Goal: Task Accomplishment & Management: Complete application form

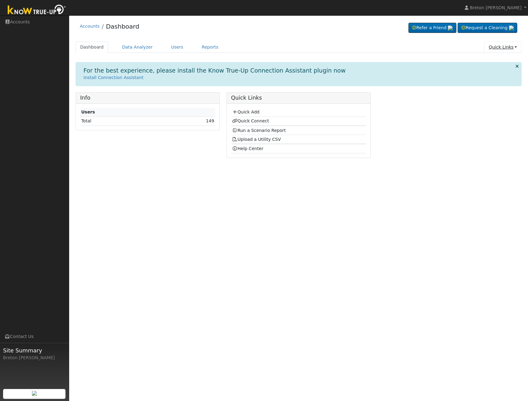
click at [510, 46] on link "Quick Links" at bounding box center [502, 46] width 37 height 11
click at [491, 59] on link "Quick Add" at bounding box center [490, 60] width 62 height 9
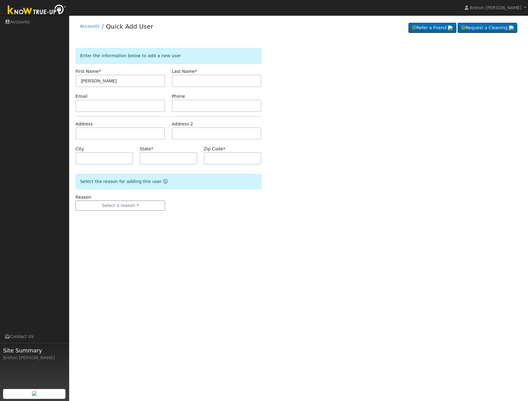
type input "[PERSON_NAME]"
type input "Tapia"
click at [102, 131] on input "text" at bounding box center [121, 133] width 90 height 12
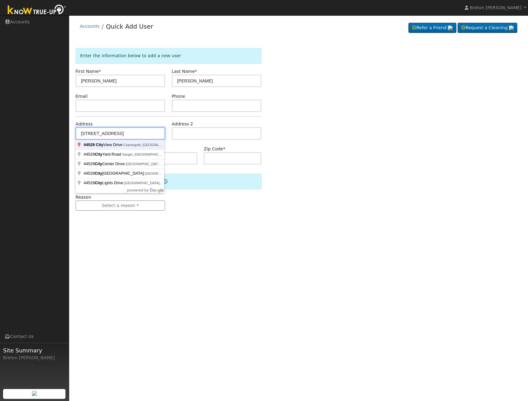
type input "44529 City View Drive"
type input "Coarsegold"
type input "CA"
type input "93614"
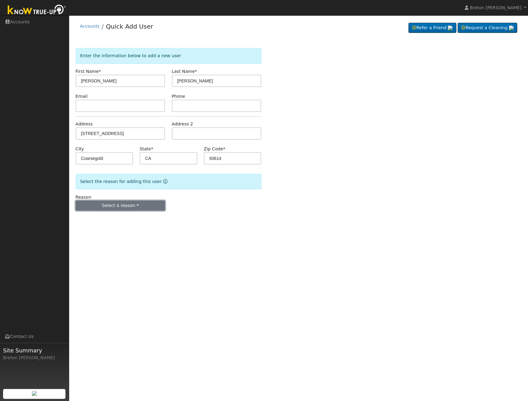
click at [132, 200] on div "Reason Select a reason New lead New customer adding solar New customer has solar" at bounding box center [120, 202] width 96 height 17
click at [128, 206] on button "Select a reason" at bounding box center [121, 205] width 90 height 10
click at [113, 219] on link "New lead" at bounding box center [110, 218] width 68 height 9
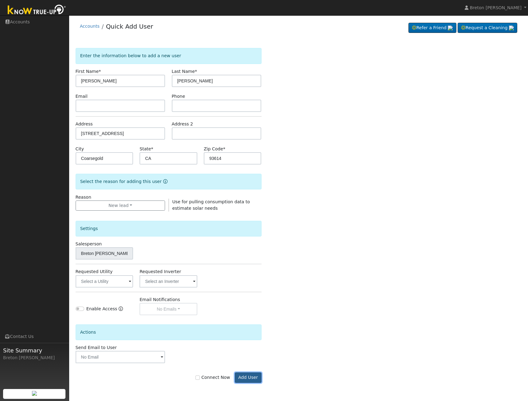
click at [253, 377] on button "Add User" at bounding box center [248, 377] width 27 height 10
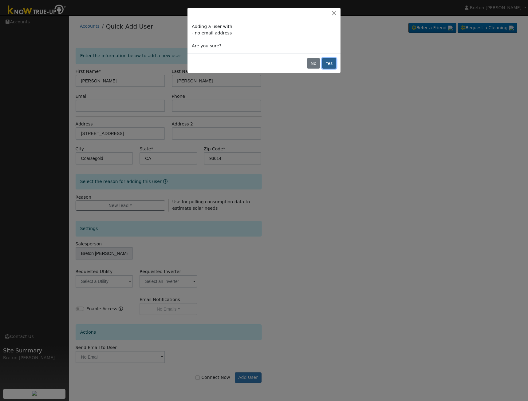
click at [334, 66] on button "Yes" at bounding box center [329, 63] width 14 height 10
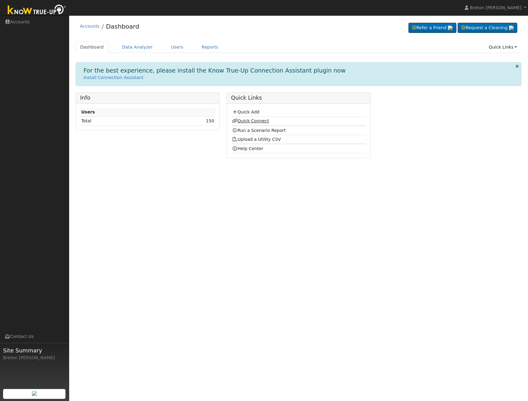
click at [264, 121] on link "Quick Connect" at bounding box center [250, 120] width 37 height 5
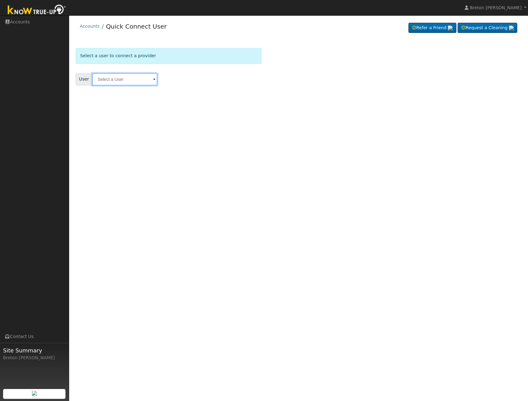
click at [126, 77] on input "text" at bounding box center [124, 79] width 65 height 12
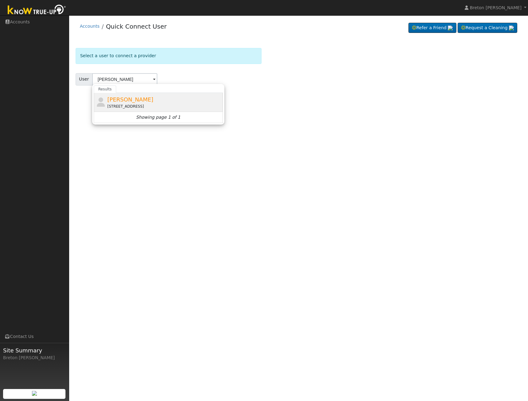
click at [169, 97] on div "[PERSON_NAME] [STREET_ADDRESS]" at bounding box center [164, 102] width 114 height 14
type input "[PERSON_NAME]"
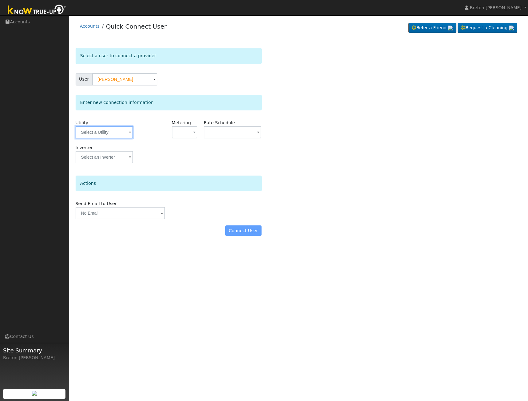
click at [115, 134] on input "text" at bounding box center [105, 132] width 58 height 12
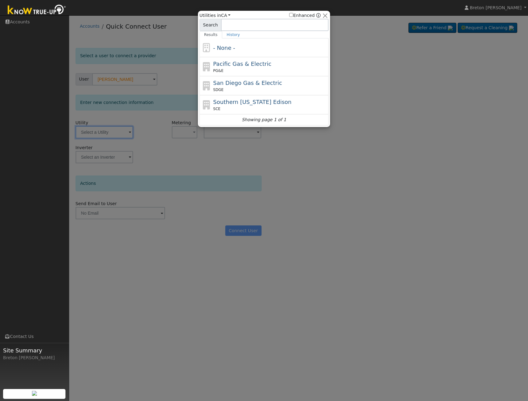
click at [235, 63] on span "Pacific Gas & Electric" at bounding box center [242, 64] width 58 height 6
type input "PG&E"
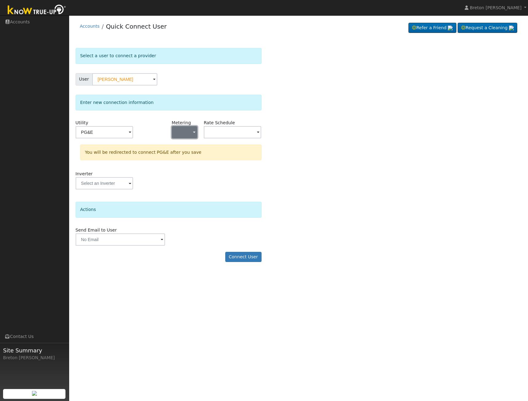
click at [184, 133] on button "button" at bounding box center [184, 132] width 25 height 12
click at [190, 157] on link "NEM" at bounding box center [193, 154] width 43 height 9
click at [227, 131] on input "text" at bounding box center [233, 132] width 58 height 12
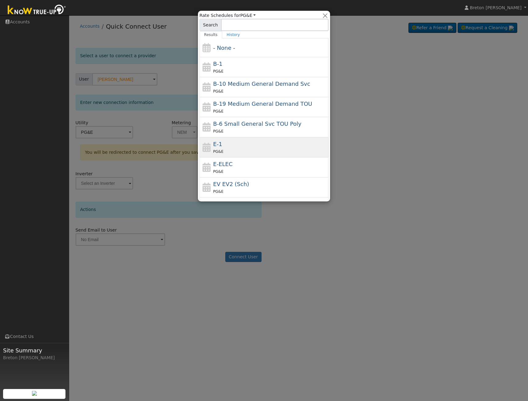
click at [224, 150] on div "PG&E" at bounding box center [270, 151] width 114 height 6
type input "E-1"
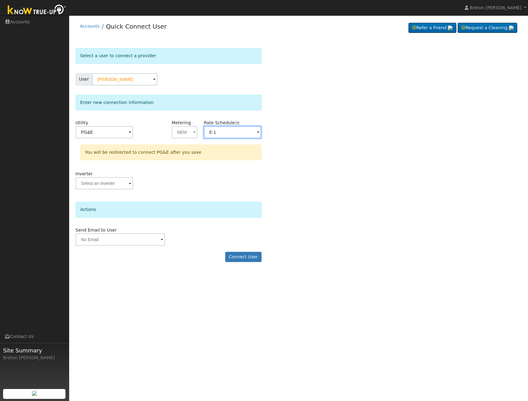
click at [219, 130] on input "E-1" at bounding box center [233, 132] width 58 height 12
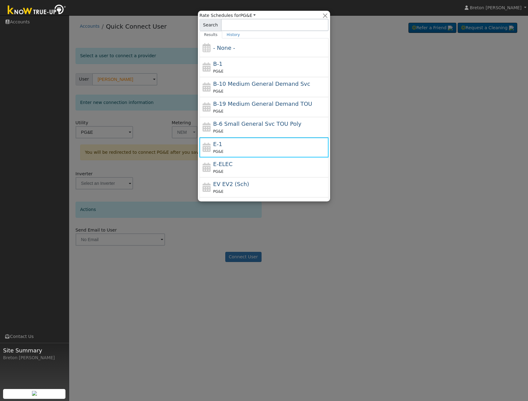
click at [375, 164] on div at bounding box center [264, 200] width 528 height 401
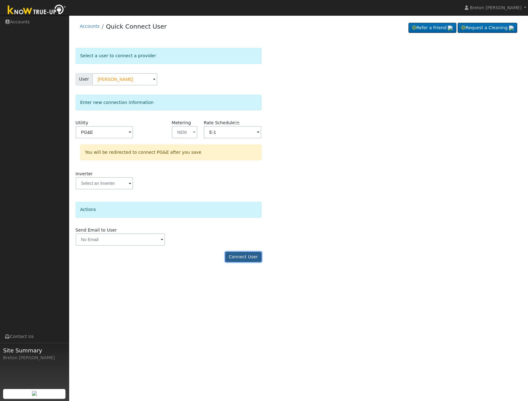
click at [251, 256] on button "Connect User" at bounding box center [243, 257] width 36 height 10
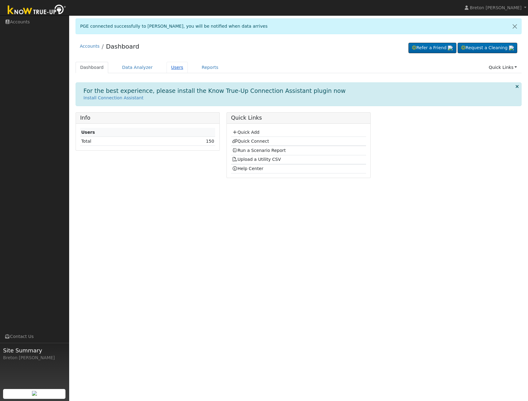
click at [171, 72] on link "Users" at bounding box center [178, 67] width 22 height 11
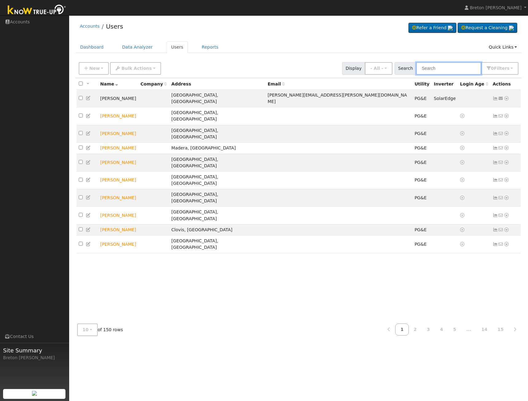
click at [449, 69] on input "text" at bounding box center [448, 68] width 65 height 13
type input "[PERSON_NAME]"
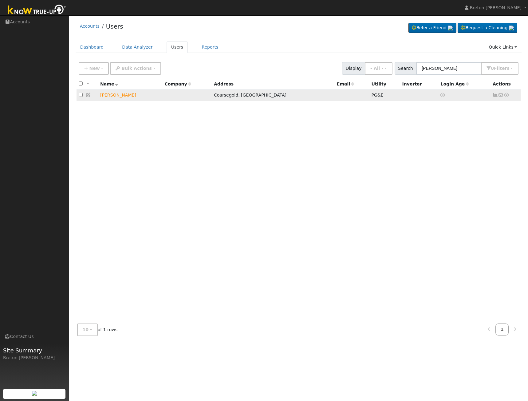
click at [110, 96] on td "[PERSON_NAME]" at bounding box center [130, 95] width 64 height 11
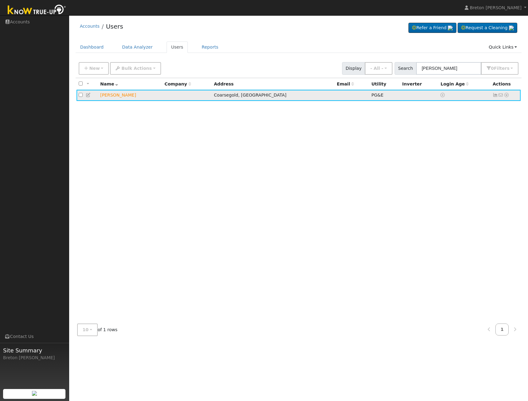
click at [495, 95] on icon at bounding box center [495, 95] width 6 height 4
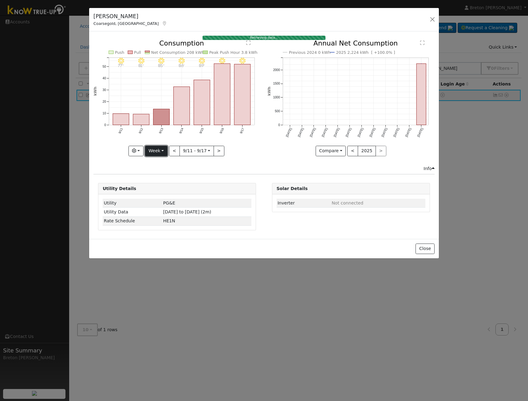
click at [163, 150] on button "Week" at bounding box center [156, 151] width 22 height 10
click at [161, 188] on link "Year" at bounding box center [166, 189] width 43 height 9
type input "[DATE]"
